Goal: Find contact information: Find contact information

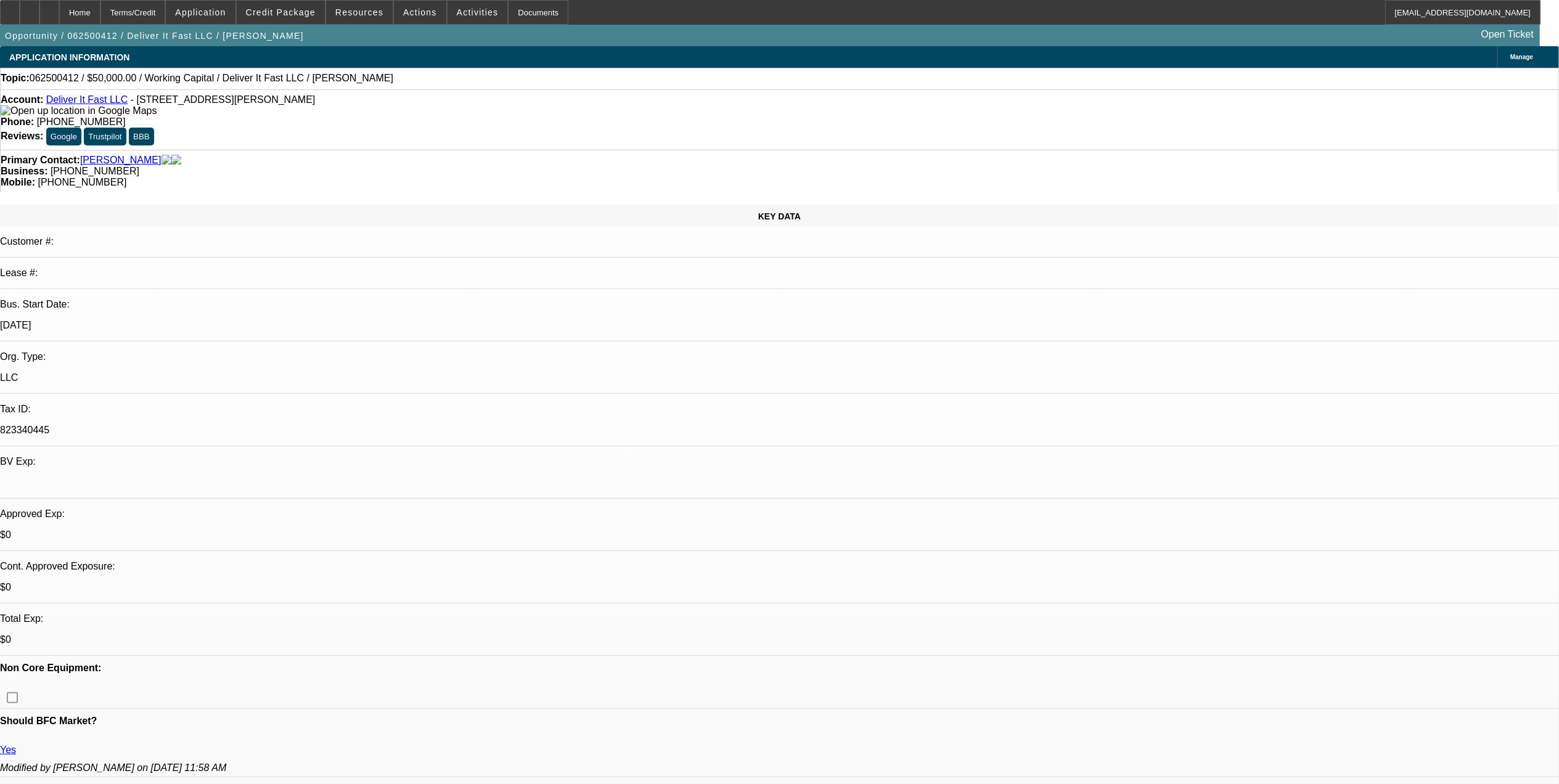
select select "0"
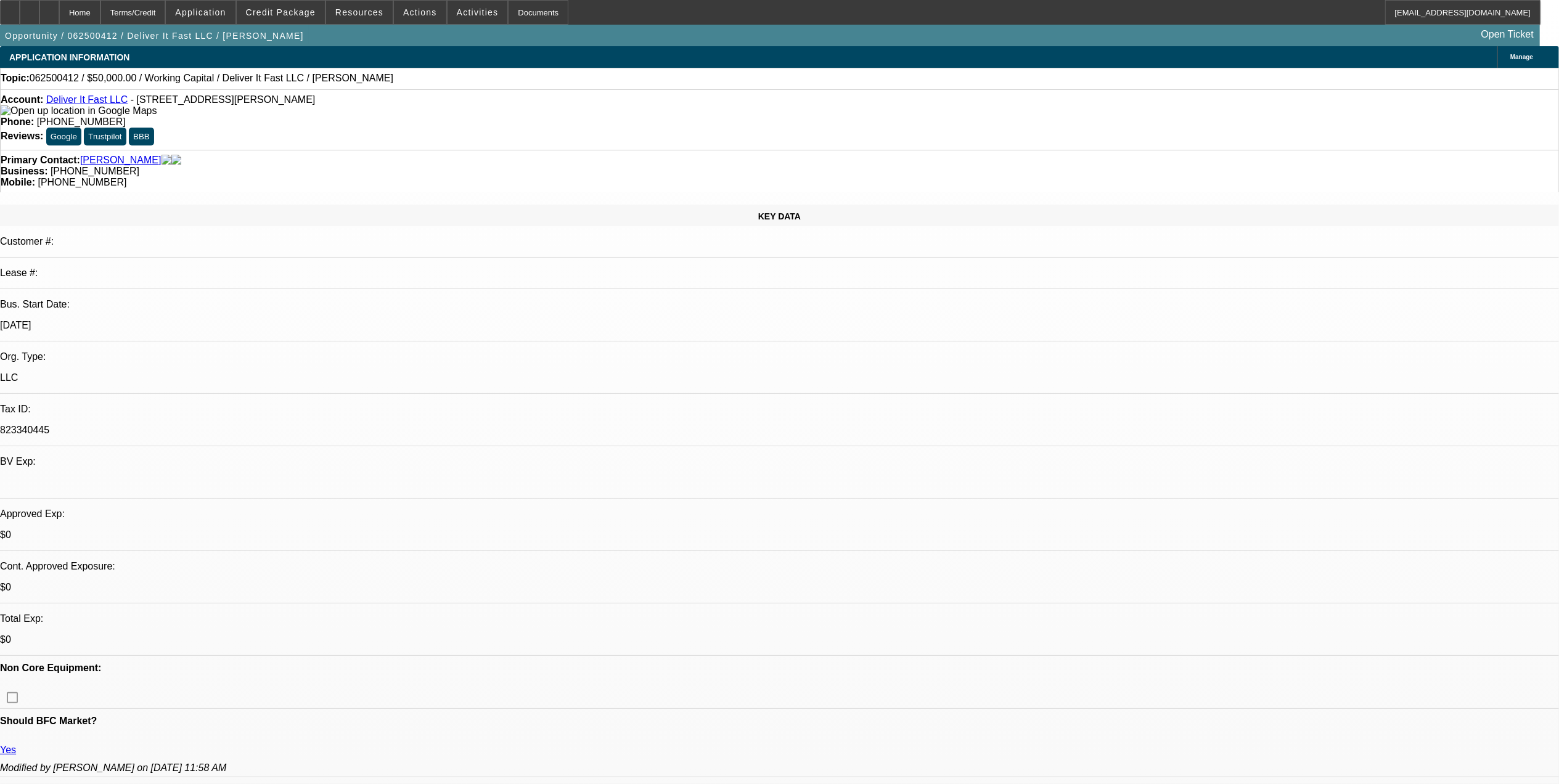
select select "0"
select select "2"
select select "0.1"
select select "1"
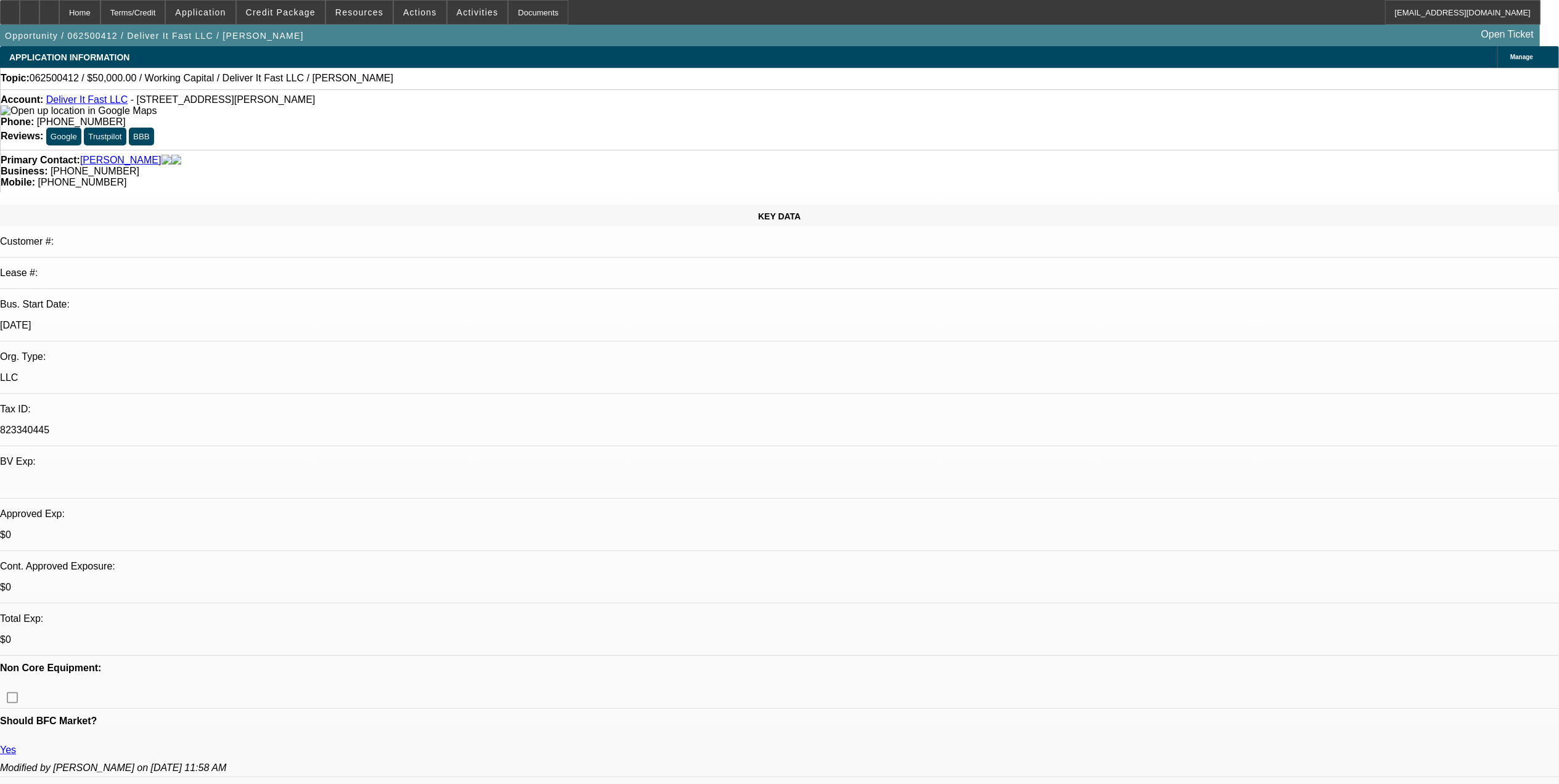
select select "2"
select select "6"
select select "1"
select select "2"
select select "6"
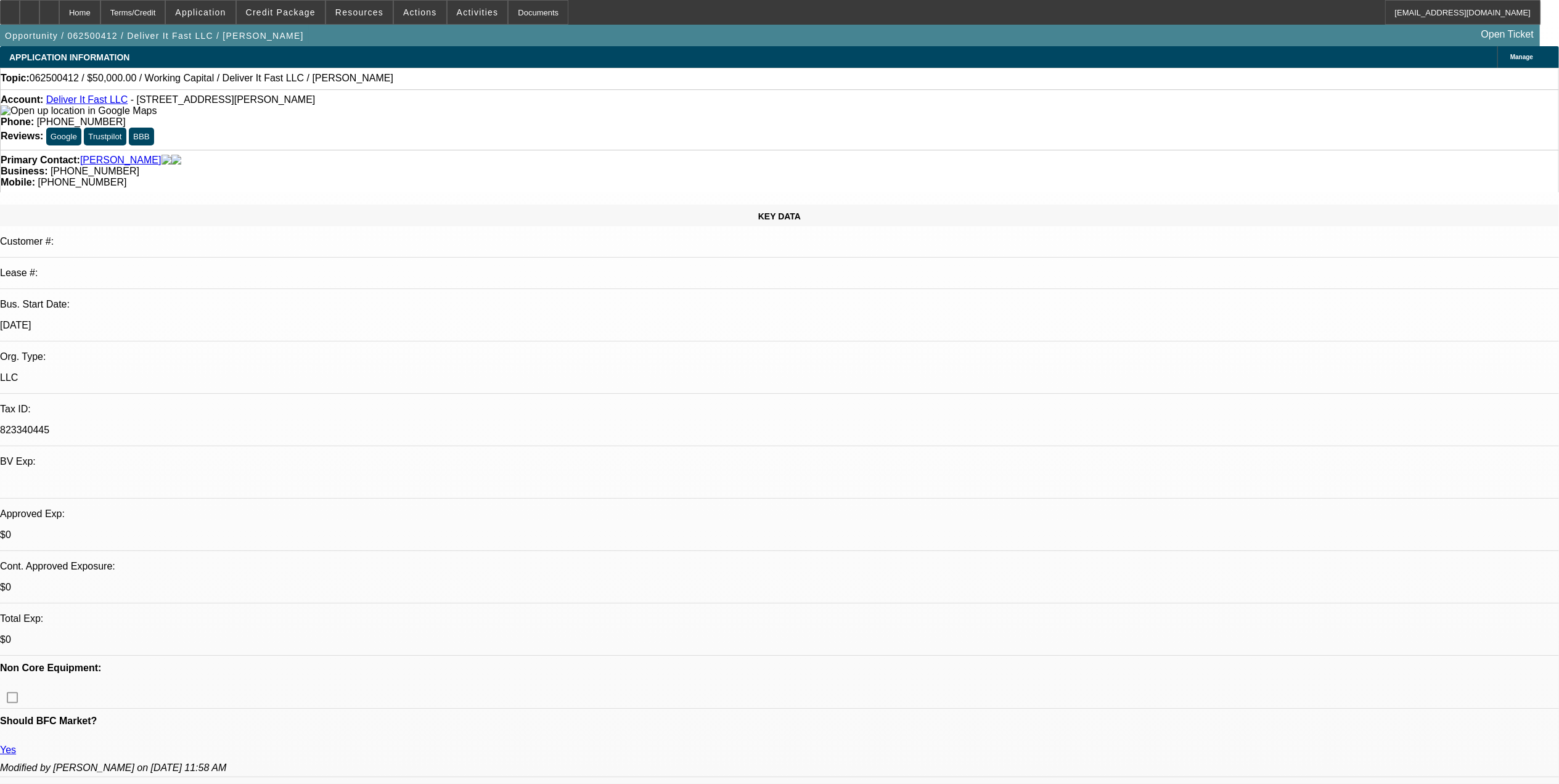
select select "1"
select select "2"
select select "4"
click at [1191, 163] on span "Reply All" at bounding box center [1179, 162] width 33 height 9
drag, startPoint x: 1363, startPoint y: 442, endPoint x: 1311, endPoint y: 448, distance: 52.3
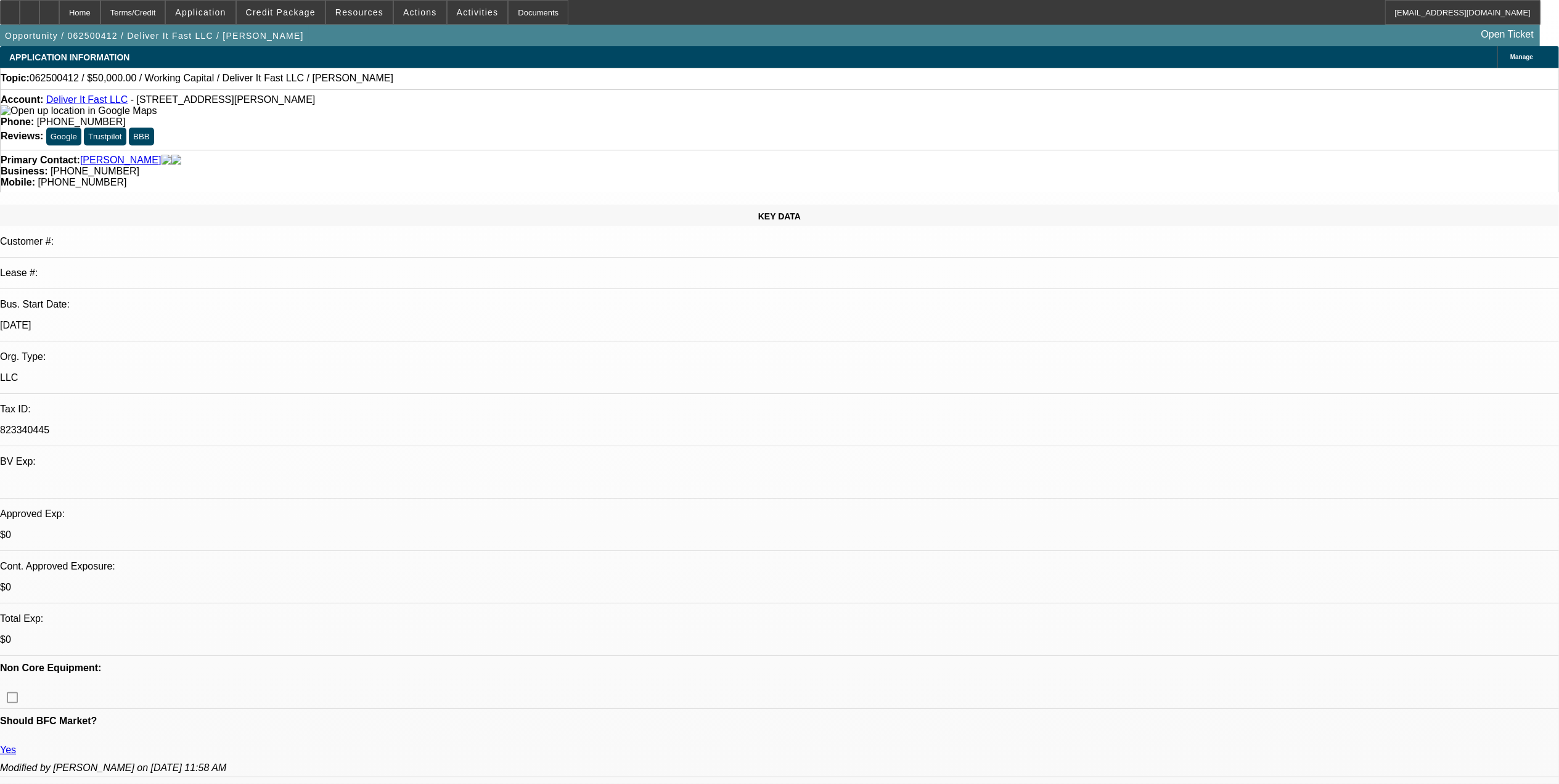
copy span "[PHONE_NUMBER]."
